Goal: Find specific page/section: Find specific page/section

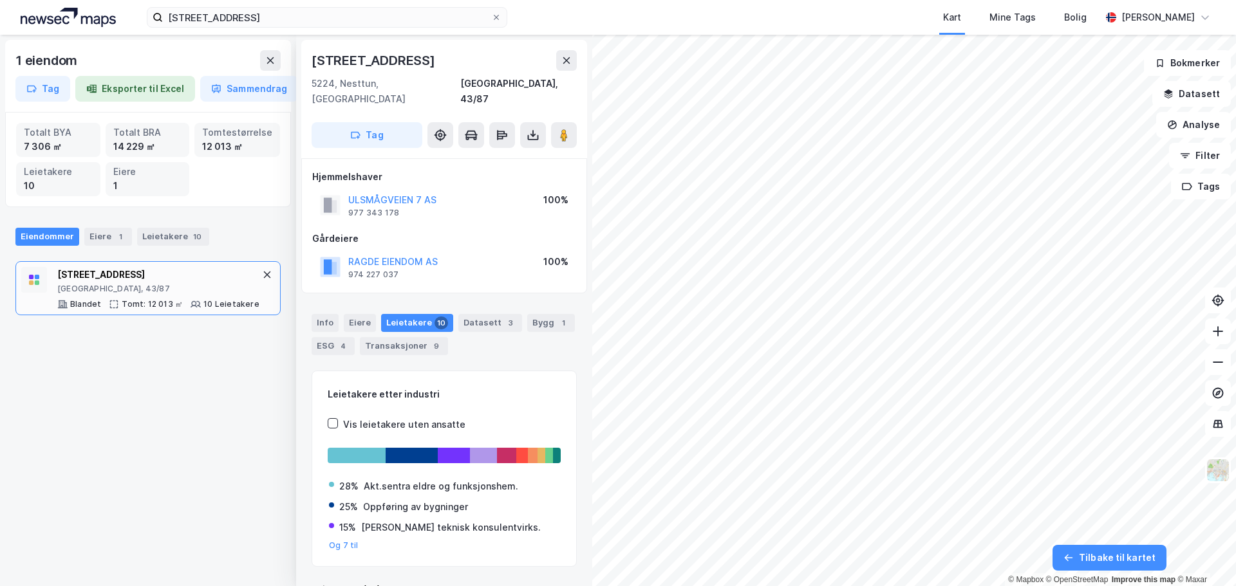
scroll to position [4, 0]
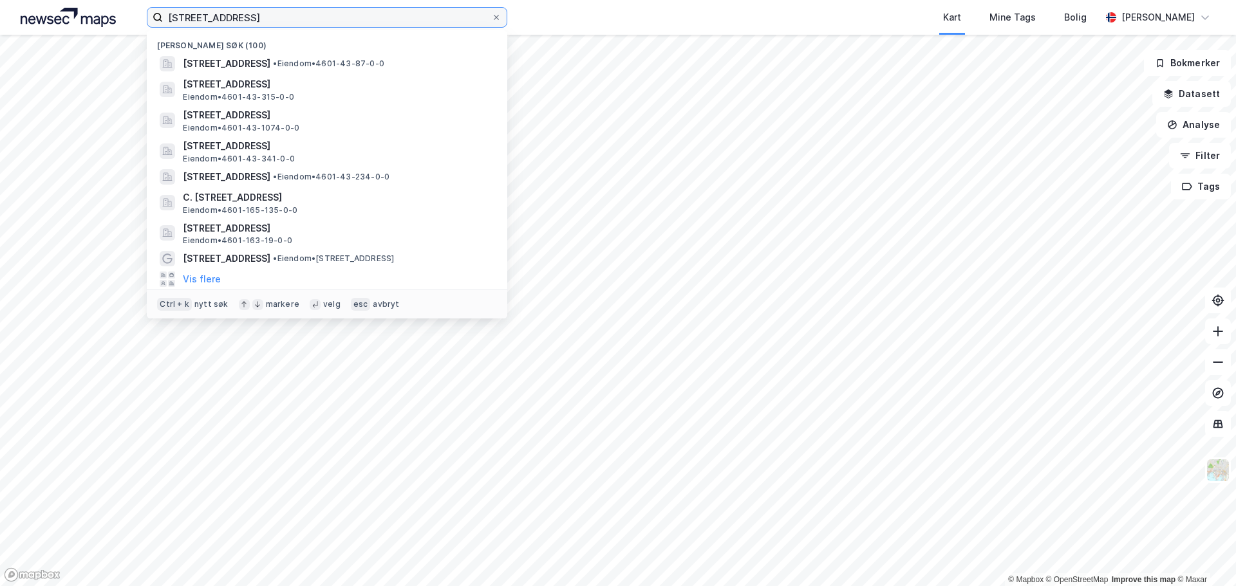
drag, startPoint x: 338, startPoint y: 20, endPoint x: 113, endPoint y: 11, distance: 224.8
click at [113, 11] on div "[STREET_ADDRESS] søk (100) [STREET_ADDRESS] • Eiendom • 4601-43-87-0-0 [GEOGRAP…" at bounding box center [618, 17] width 1236 height 35
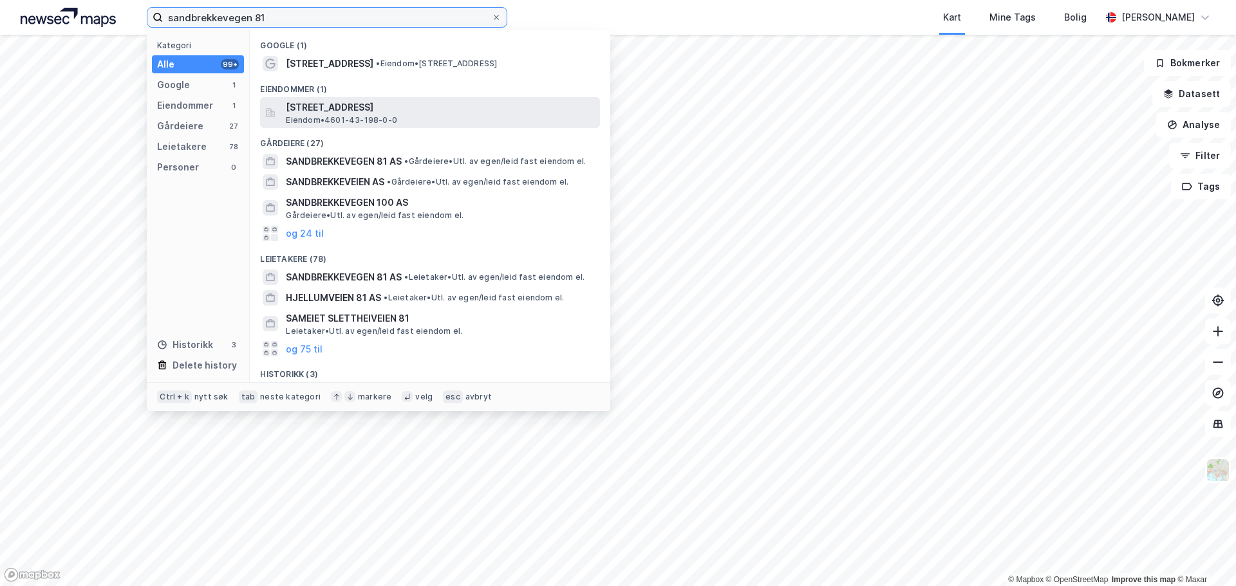
type input "sandbrekkevegen 81"
click at [407, 119] on div "[STREET_ADDRESS] • 4601-43-198-0-0" at bounding box center [441, 113] width 311 height 26
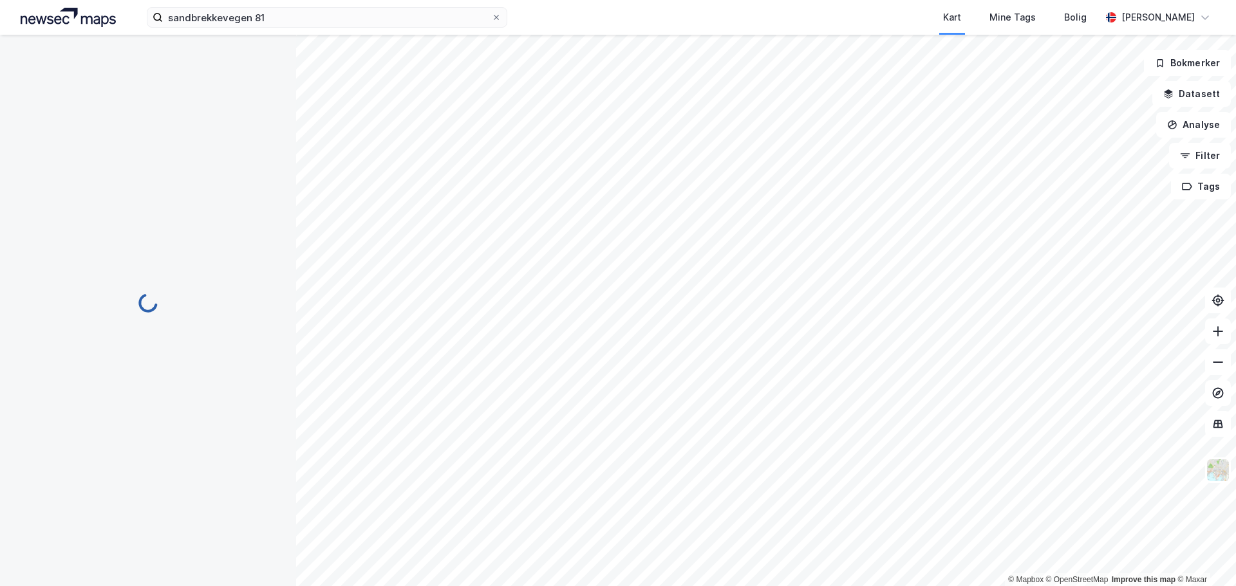
scroll to position [4, 0]
